Goal: Check status: Check status

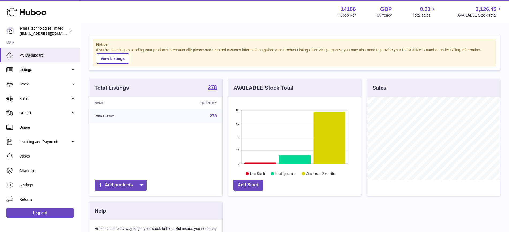
scroll to position [83, 133]
drag, startPoint x: 35, startPoint y: 87, endPoint x: 39, endPoint y: 90, distance: 5.0
click at [35, 87] on link "Stock" at bounding box center [40, 84] width 80 height 14
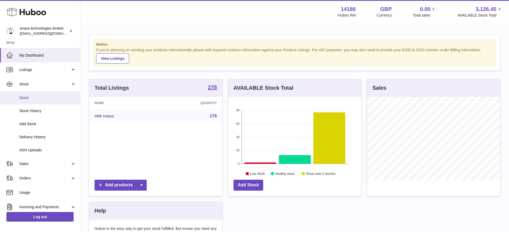
click at [41, 96] on span "Stock" at bounding box center [47, 98] width 57 height 5
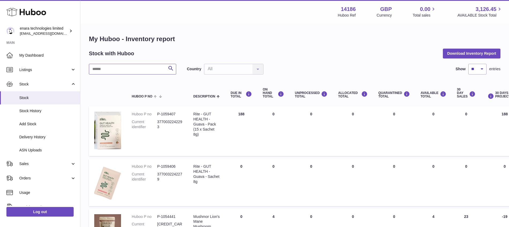
click at [137, 72] on input "text" at bounding box center [132, 69] width 87 height 11
paste input "*******"
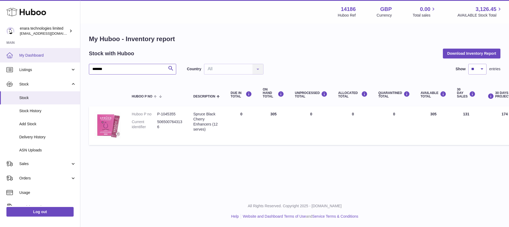
drag, startPoint x: 37, startPoint y: 66, endPoint x: 0, endPoint y: 55, distance: 38.3
click at [0, 56] on div "Huboo enara technologies limited internalAdmin-14186@internal.huboo.com Main My…" at bounding box center [254, 113] width 509 height 227
paste input "text"
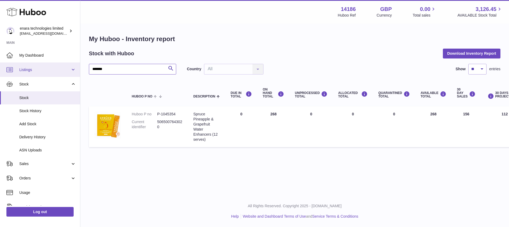
drag, startPoint x: 122, startPoint y: 71, endPoint x: 26, endPoint y: 63, distance: 95.6
click at [26, 63] on div "Huboo enara technologies limited internalAdmin-14186@internal.huboo.com Main My…" at bounding box center [254, 113] width 509 height 227
paste input "text"
type input "*******"
